Goal: Navigation & Orientation: Find specific page/section

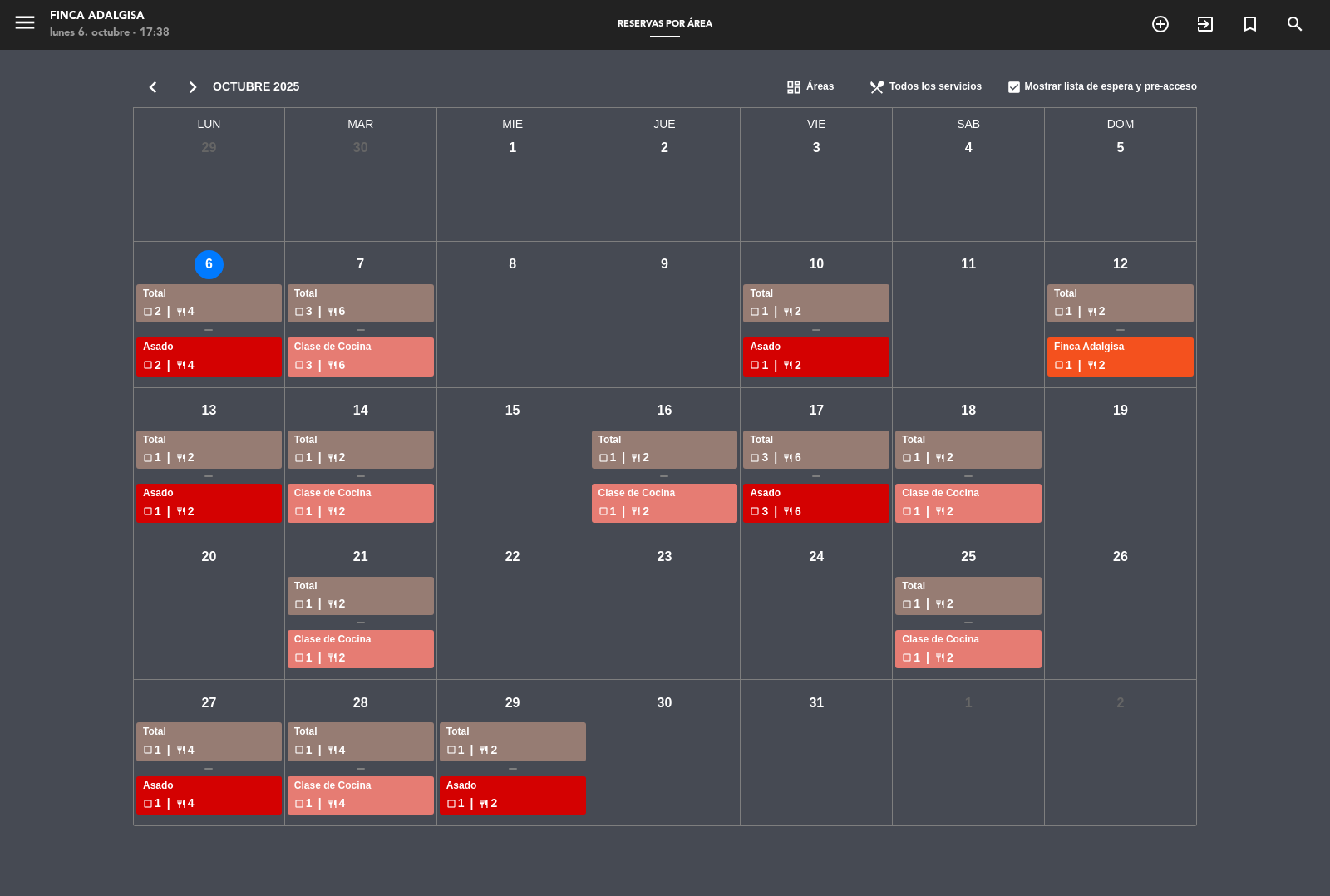
click at [924, 88] on span "Todos los servicios" at bounding box center [935, 87] width 92 height 17
click at [15, 27] on icon "menu" at bounding box center [25, 22] width 25 height 25
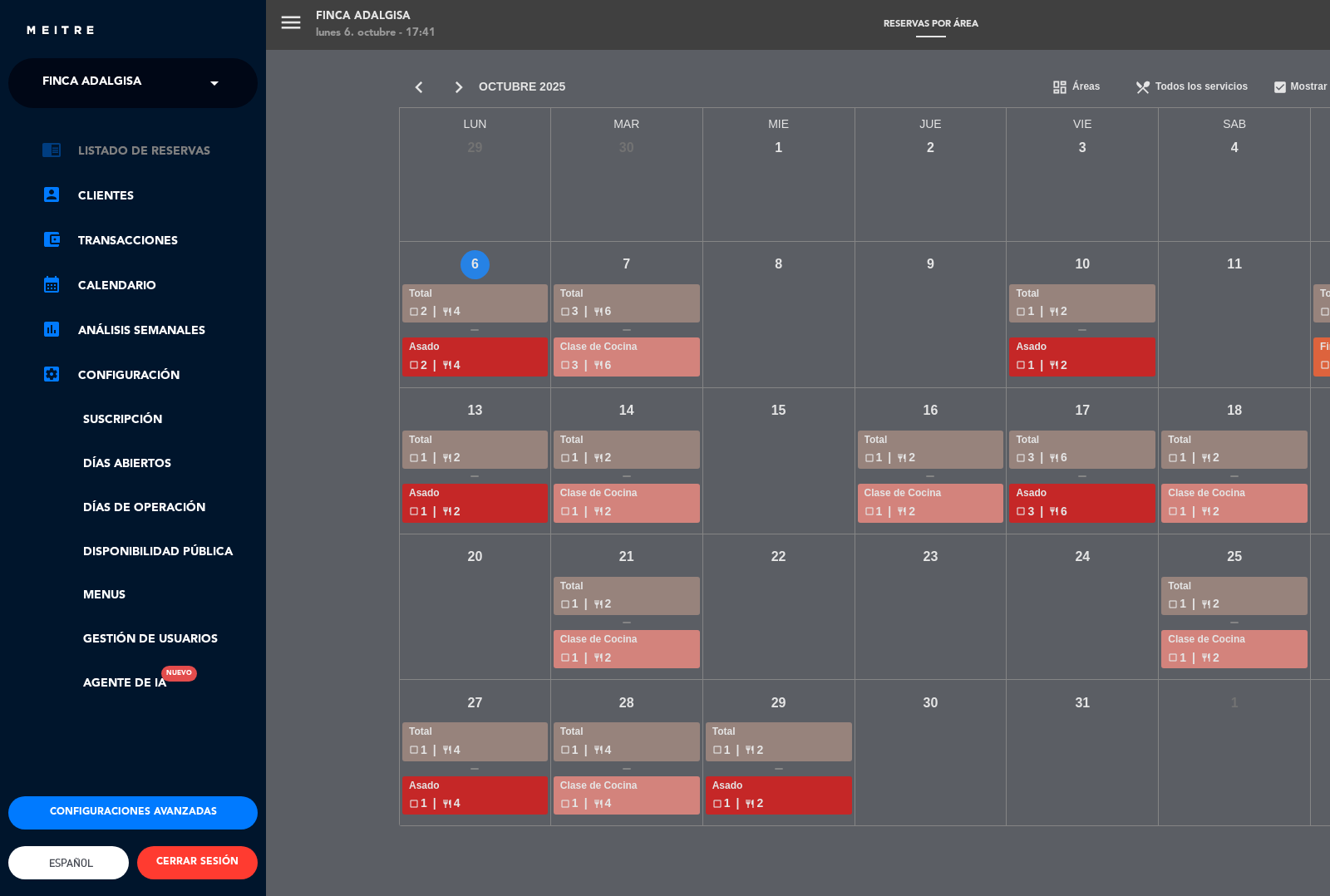
click at [137, 155] on link "chrome_reader_mode Listado de Reservas" at bounding box center [150, 151] width 216 height 20
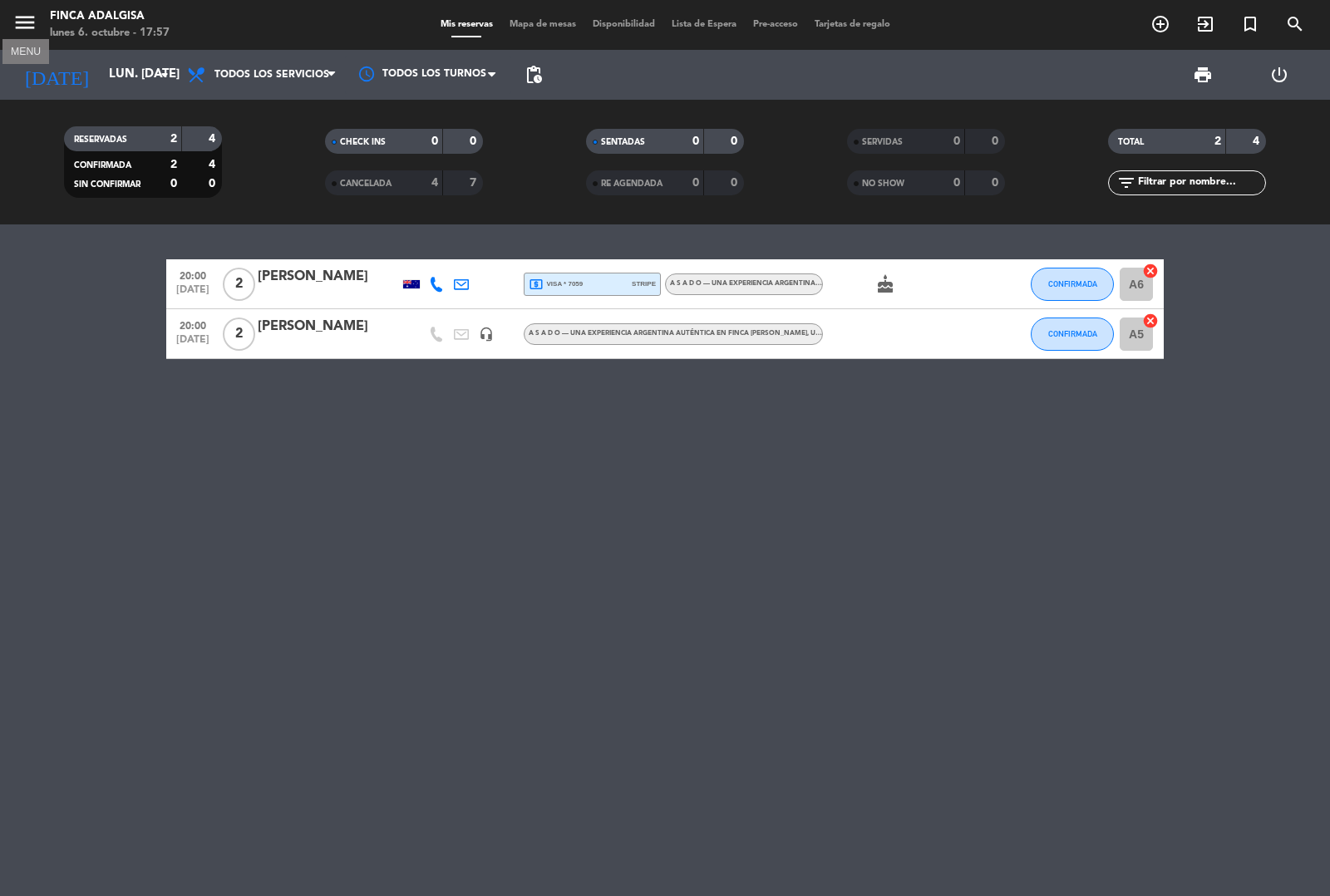
click at [27, 26] on icon "menu" at bounding box center [25, 22] width 25 height 25
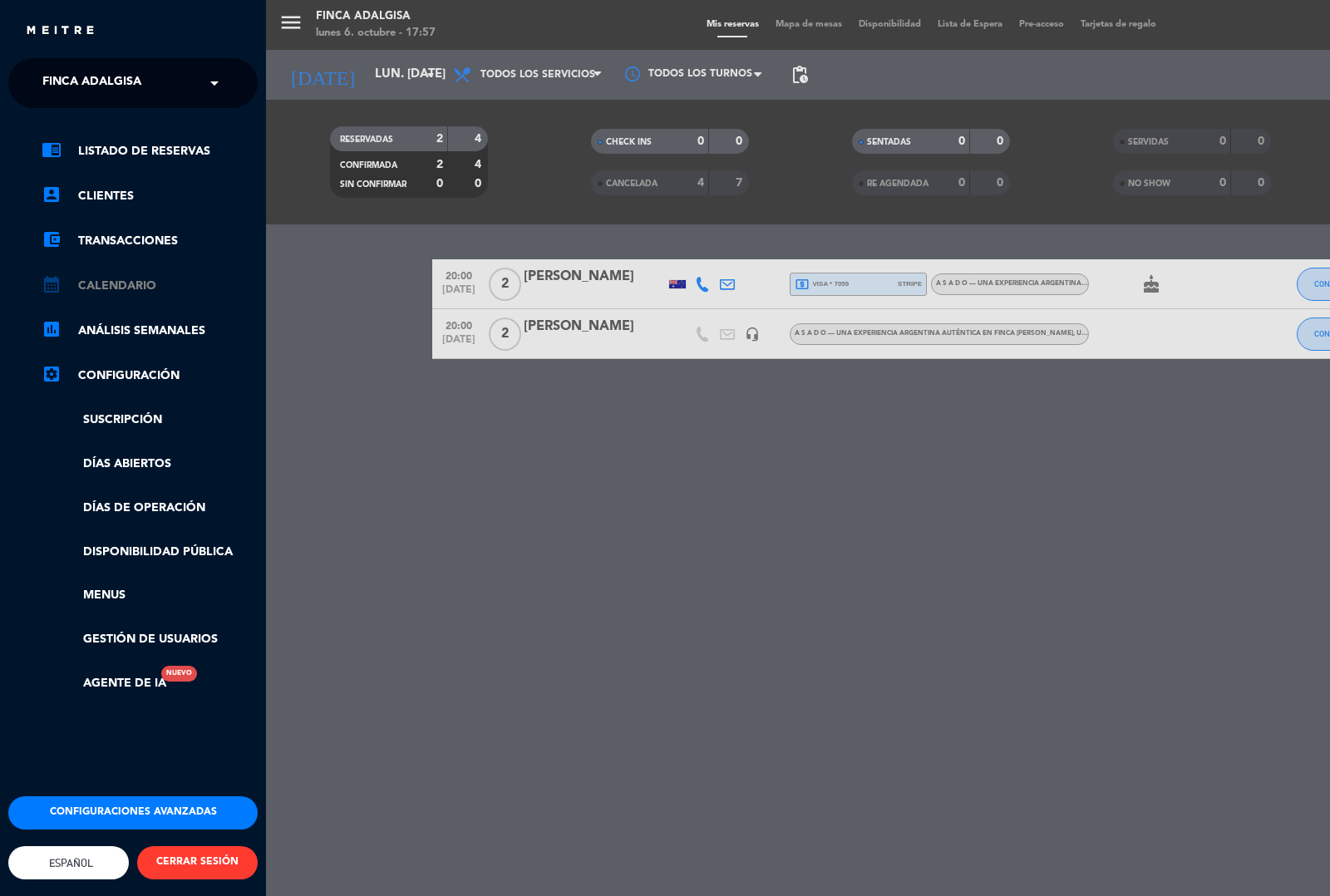
click at [118, 287] on link "calendar_month Calendario" at bounding box center [150, 286] width 216 height 20
